Goal: Find contact information

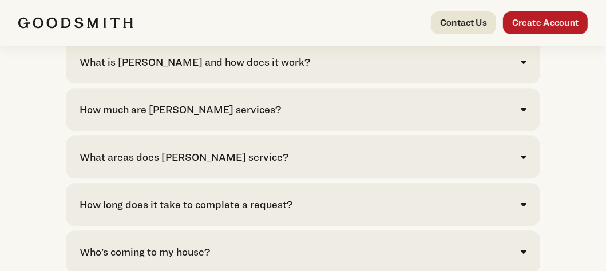
scroll to position [2417, 0]
click at [475, 102] on div "How much are [PERSON_NAME] services?" at bounding box center [303, 109] width 447 height 15
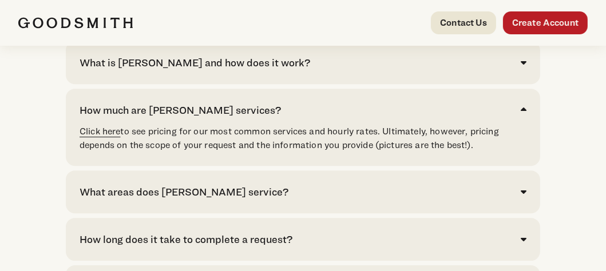
click at [113, 126] on link "Click here" at bounding box center [100, 131] width 41 height 11
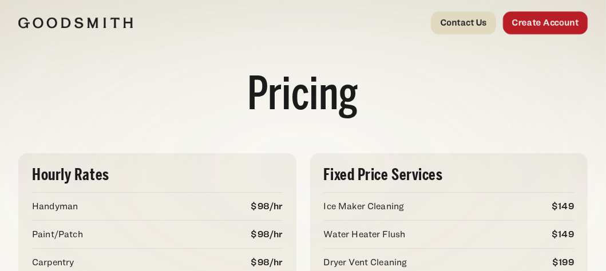
click at [472, 28] on link "Contact Us" at bounding box center [463, 22] width 65 height 23
